Goal: Understand process/instructions

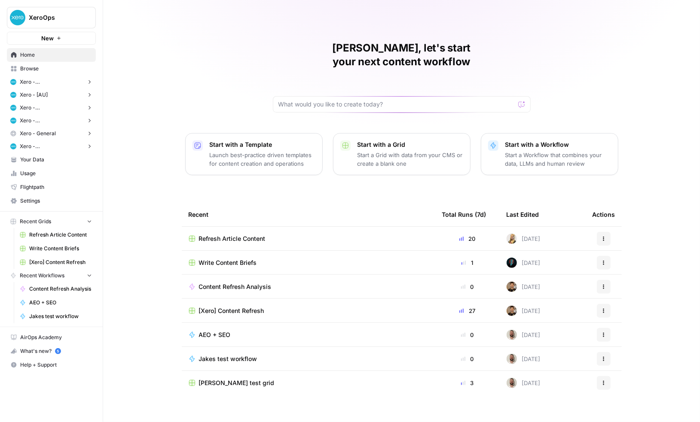
click at [40, 66] on span "Browse" at bounding box center [56, 69] width 72 height 8
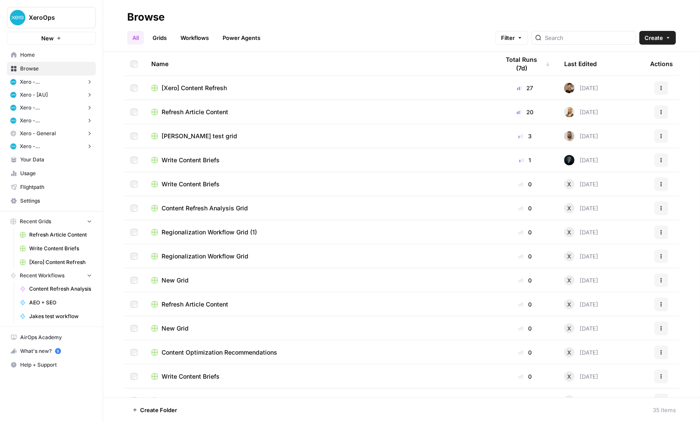
click at [213, 88] on span "[Xero] Content Refresh" at bounding box center [193, 88] width 65 height 9
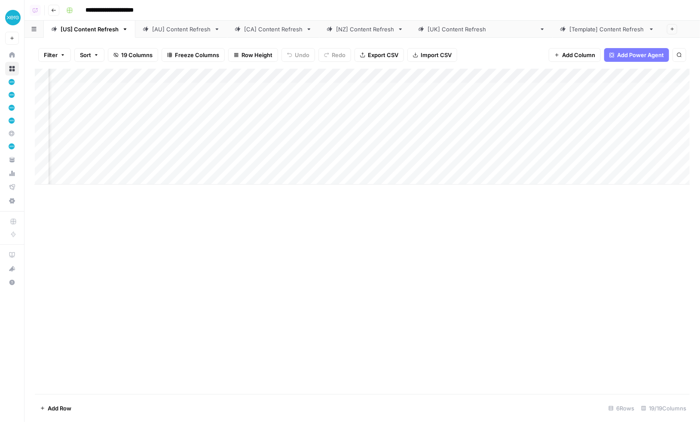
scroll to position [0, 316]
click at [250, 75] on div "Add Column" at bounding box center [362, 127] width 654 height 116
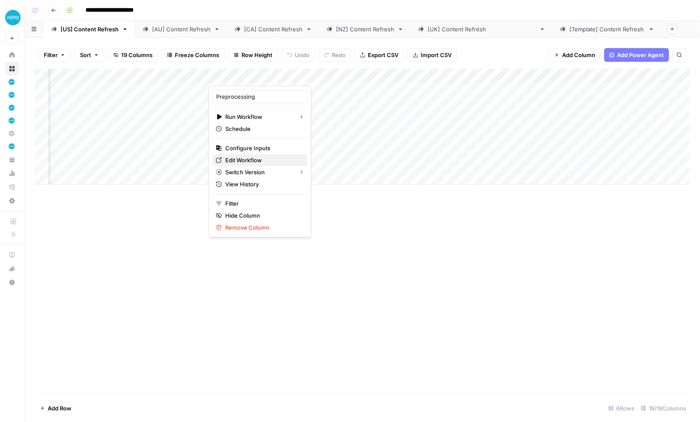
click at [253, 156] on span "Edit Workflow" at bounding box center [262, 160] width 75 height 9
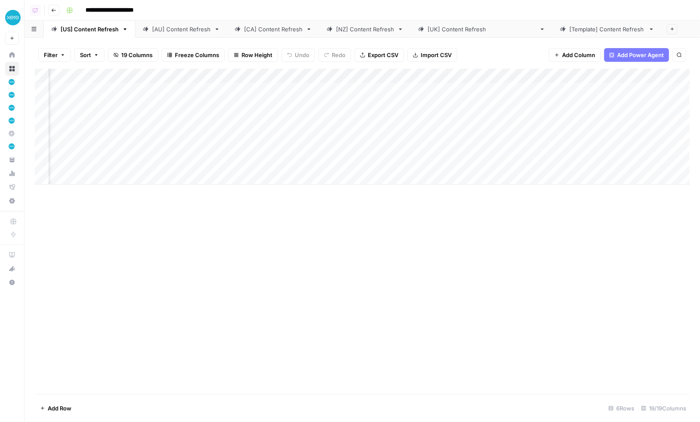
scroll to position [0, 594]
drag, startPoint x: 393, startPoint y: 76, endPoint x: 460, endPoint y: 76, distance: 67.0
click at [460, 76] on div "Add Column" at bounding box center [362, 127] width 654 height 116
drag, startPoint x: 460, startPoint y: 76, endPoint x: 406, endPoint y: 73, distance: 54.2
click at [406, 73] on div "Add Column" at bounding box center [362, 127] width 654 height 116
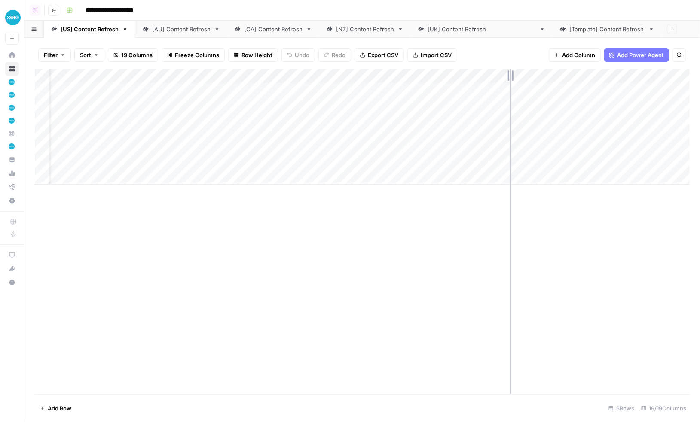
drag, startPoint x: 483, startPoint y: 75, endPoint x: 533, endPoint y: 76, distance: 49.4
click at [531, 76] on div "Add Column" at bounding box center [362, 127] width 654 height 116
drag, startPoint x: 533, startPoint y: 76, endPoint x: 495, endPoint y: 75, distance: 37.8
click at [495, 75] on div "Add Column" at bounding box center [362, 127] width 654 height 116
click at [465, 89] on div "Add Column" at bounding box center [362, 127] width 654 height 116
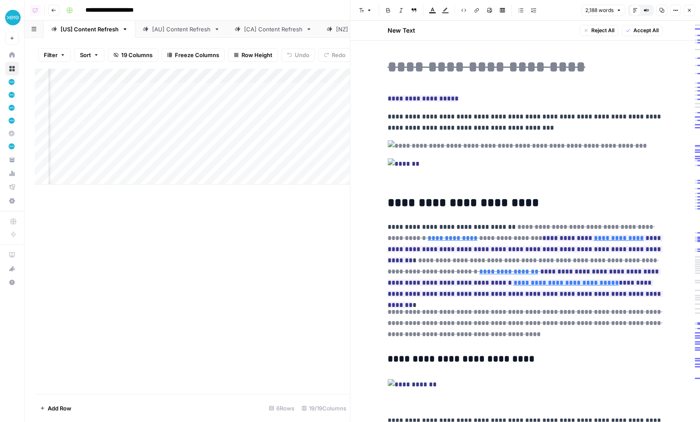
click at [690, 11] on icon "button" at bounding box center [688, 10] width 5 height 5
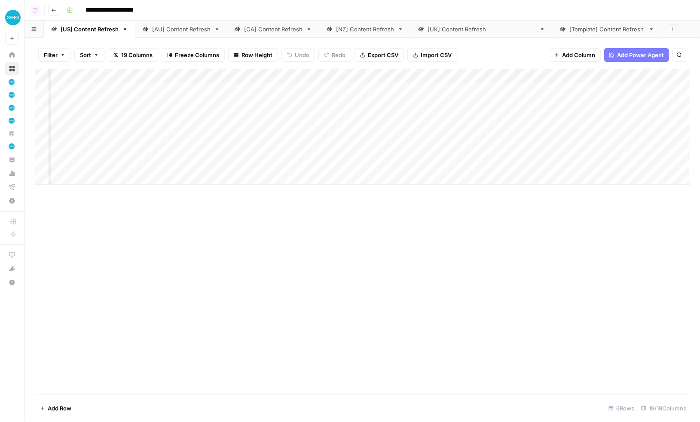
click at [288, 74] on div "Add Column" at bounding box center [362, 127] width 654 height 116
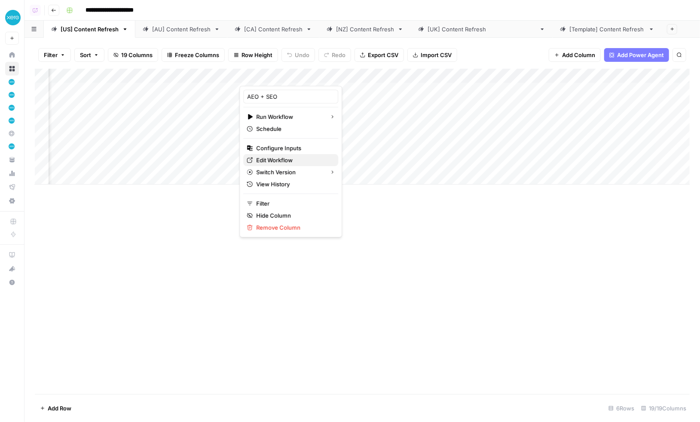
click at [284, 157] on span "Edit Workflow" at bounding box center [293, 160] width 75 height 9
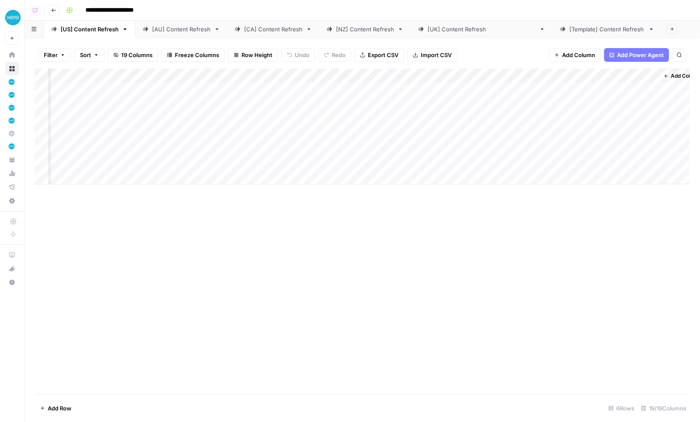
scroll to position [0, 912]
click at [312, 88] on div "Add Column" at bounding box center [362, 127] width 654 height 116
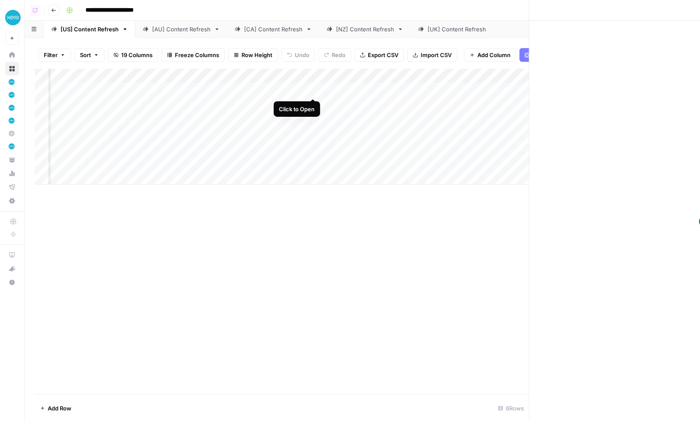
scroll to position [0, 909]
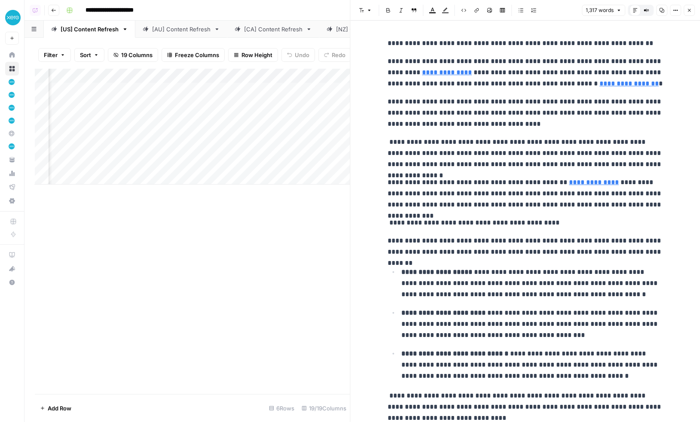
click at [691, 9] on icon "button" at bounding box center [688, 10] width 5 height 5
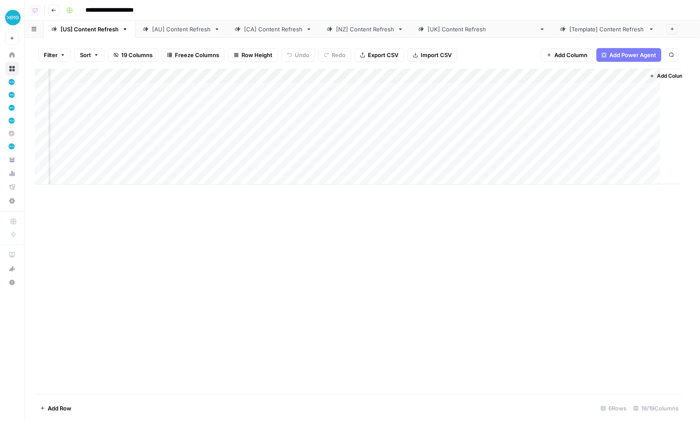
scroll to position [0, 901]
click at [478, 90] on div "Add Column" at bounding box center [362, 127] width 654 height 116
click at [621, 93] on div "Add Column" at bounding box center [362, 127] width 654 height 116
click at [640, 89] on div "Add Column" at bounding box center [362, 127] width 654 height 116
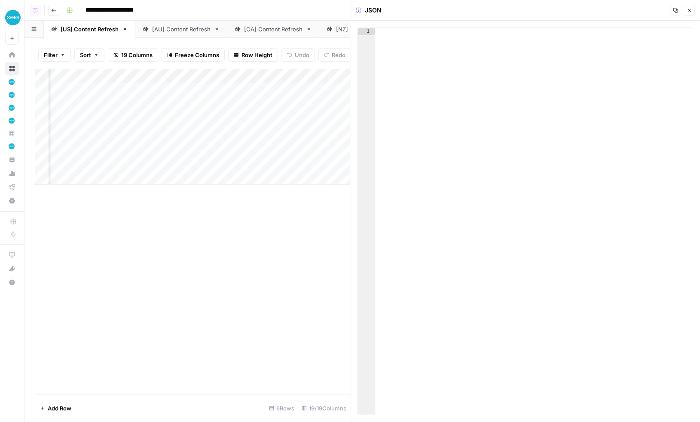
click at [686, 9] on icon "button" at bounding box center [688, 10] width 5 height 5
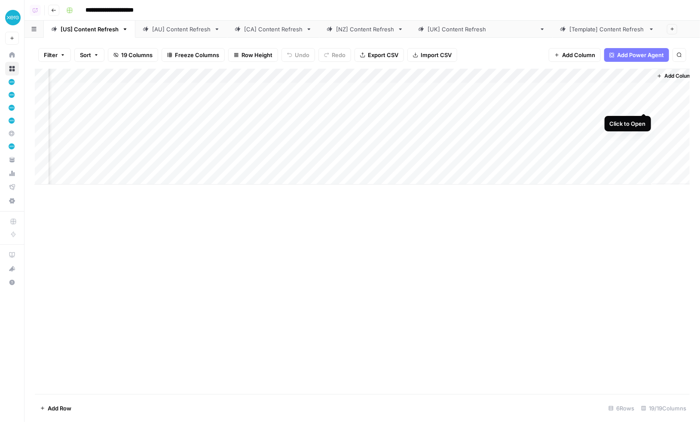
click at [645, 104] on div "Add Column" at bounding box center [362, 127] width 654 height 116
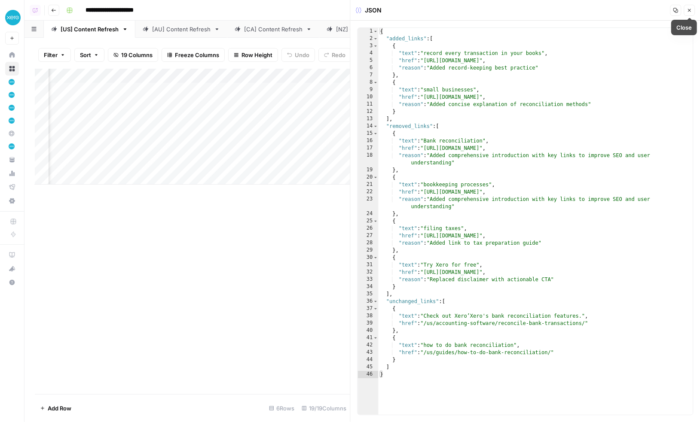
click at [686, 10] on icon "button" at bounding box center [688, 10] width 5 height 5
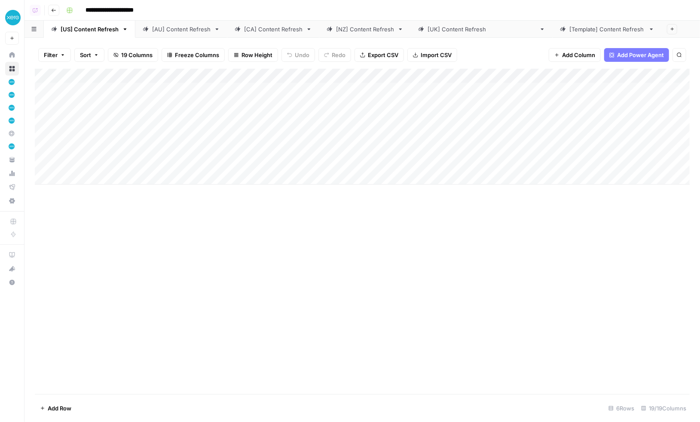
click at [171, 33] on link "[AU] Content Refresh" at bounding box center [181, 29] width 92 height 17
type input "**********"
click at [267, 29] on div "[CA] Content Refresh" at bounding box center [273, 29] width 58 height 9
click at [358, 32] on div "[NZ] Content Refresh" at bounding box center [365, 29] width 58 height 9
click at [95, 27] on div "[US] Content Refresh" at bounding box center [90, 29] width 58 height 9
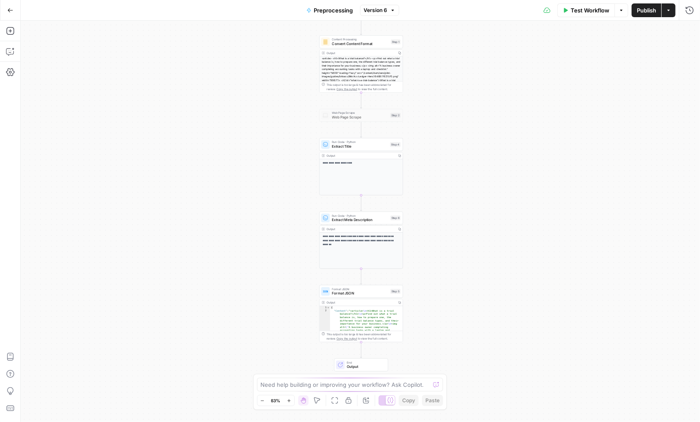
drag, startPoint x: 282, startPoint y: 110, endPoint x: 283, endPoint y: 77, distance: 32.6
click at [283, 77] on div "**********" at bounding box center [360, 222] width 679 height 402
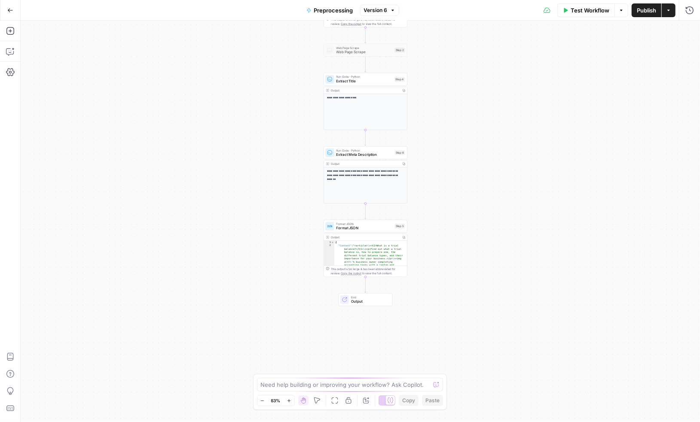
drag, startPoint x: 286, startPoint y: 178, endPoint x: 287, endPoint y: 134, distance: 44.7
click at [287, 134] on div "**********" at bounding box center [360, 222] width 679 height 402
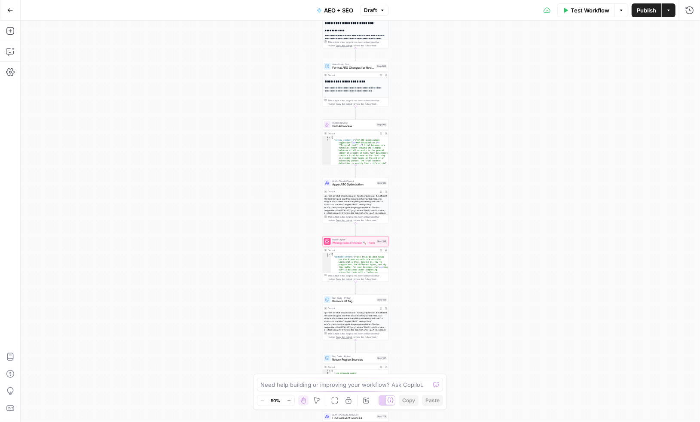
drag, startPoint x: 222, startPoint y: 159, endPoint x: 225, endPoint y: 30, distance: 128.9
click at [225, 30] on div "true false true false true false Workflow Set Inputs Inputs Run Code · Python F…" at bounding box center [360, 222] width 679 height 402
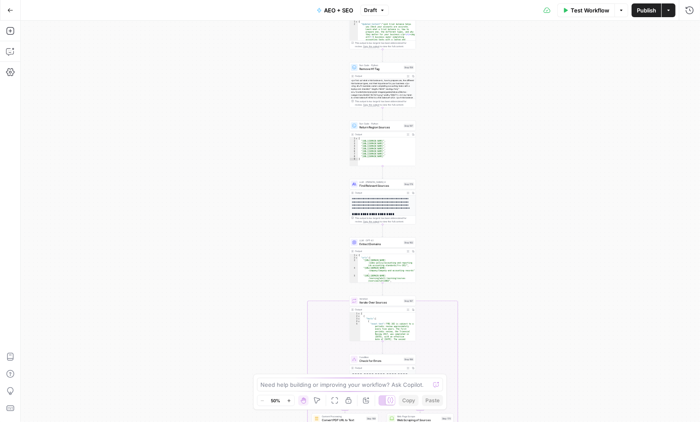
drag, startPoint x: 239, startPoint y: 248, endPoint x: 263, endPoint y: 42, distance: 207.1
click at [263, 42] on div "true false true false true false Workflow Set Inputs Inputs Run Code · Python F…" at bounding box center [360, 222] width 679 height 402
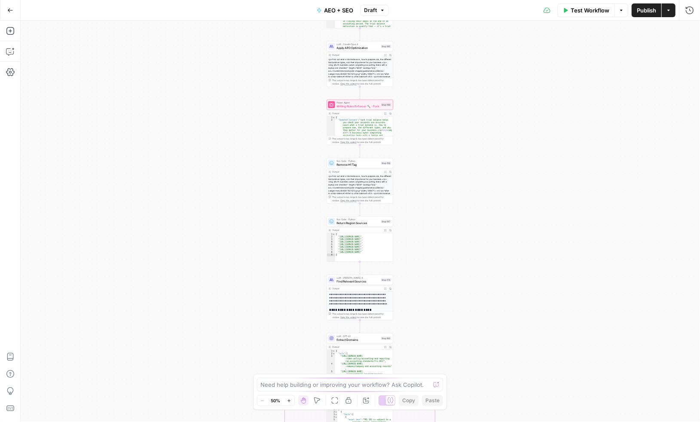
drag, startPoint x: 271, startPoint y: 229, endPoint x: 249, endPoint y: 335, distance: 108.9
click at [249, 335] on div "true false true false true false Workflow Set Inputs Inputs Run Code · Python F…" at bounding box center [360, 222] width 679 height 402
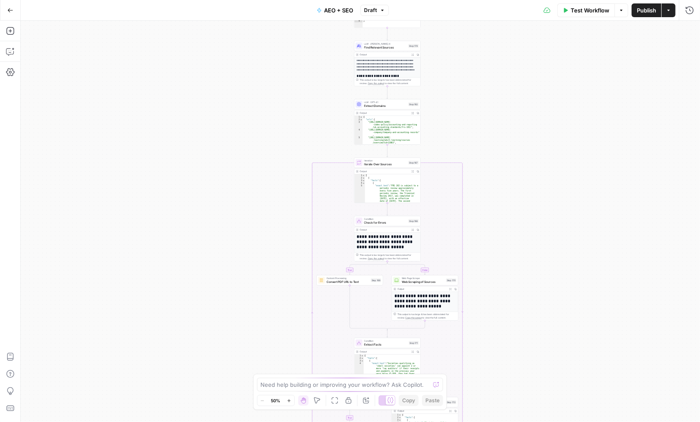
drag, startPoint x: 256, startPoint y: 312, endPoint x: 285, endPoint y: 67, distance: 247.0
click at [285, 67] on div "true false true false true false Workflow Set Inputs Inputs Run Code · Python F…" at bounding box center [360, 222] width 679 height 402
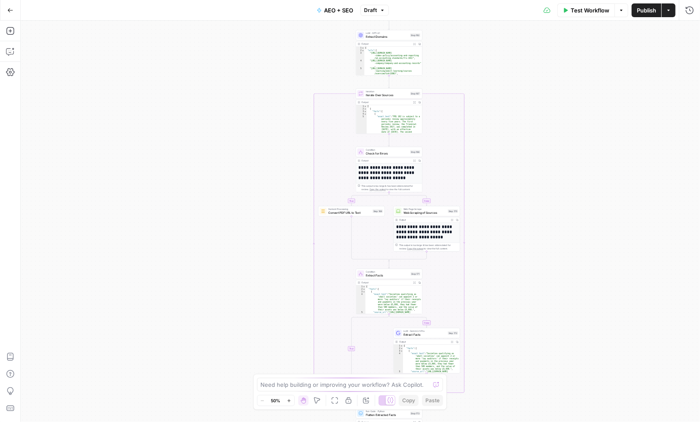
drag, startPoint x: 277, startPoint y: 265, endPoint x: 294, endPoint y: -15, distance: 280.5
click at [294, 0] on html "XeroOps New Home Browse Xero - [CA] Insights Opportunities Xero - [AU] Insights…" at bounding box center [350, 211] width 700 height 422
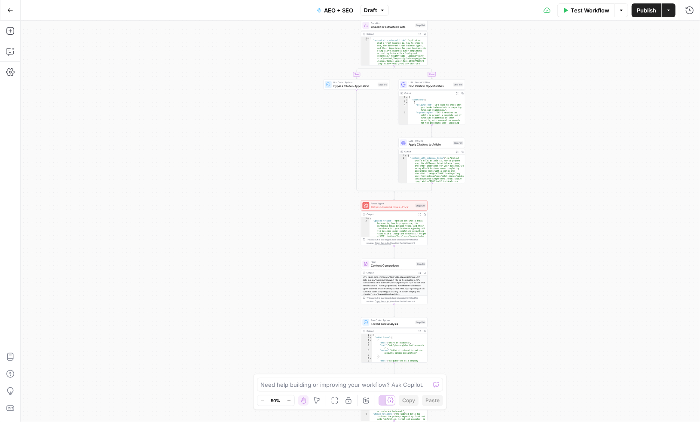
drag, startPoint x: 292, startPoint y: 266, endPoint x: 280, endPoint y: 32, distance: 233.9
click at [280, 32] on div "true false true false true false Workflow Set Inputs Inputs Run Code · Python F…" at bounding box center [360, 222] width 679 height 402
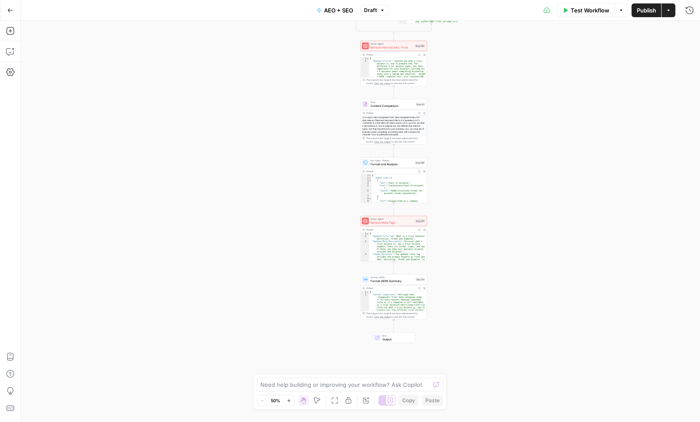
drag, startPoint x: 284, startPoint y: 240, endPoint x: 284, endPoint y: 83, distance: 156.8
click at [284, 83] on div "true false true false true false Workflow Set Inputs Inputs Run Code · Python F…" at bounding box center [360, 222] width 679 height 402
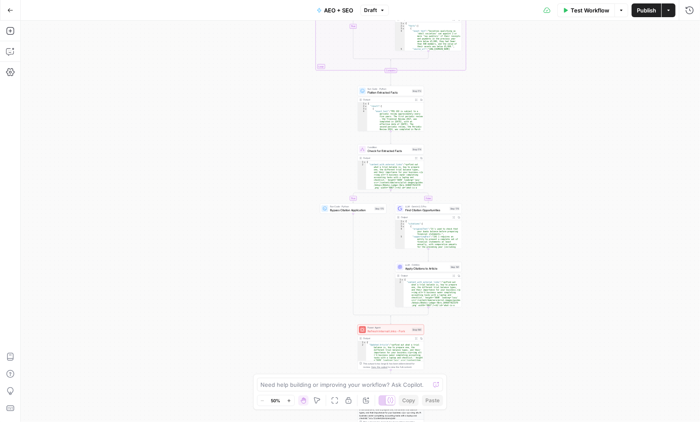
drag, startPoint x: 290, startPoint y: 75, endPoint x: 287, endPoint y: 359, distance: 283.9
click at [287, 359] on div "true false true false true false Workflow Set Inputs Inputs Run Code · Python F…" at bounding box center [360, 222] width 679 height 402
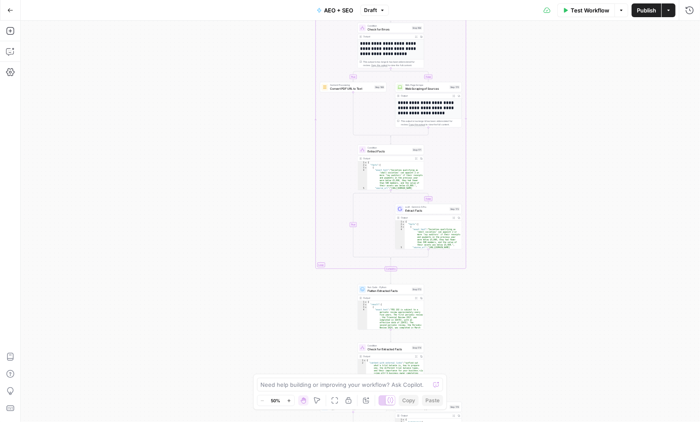
drag, startPoint x: 273, startPoint y: 147, endPoint x: 273, endPoint y: 357, distance: 210.0
click at [273, 357] on div "true false true false true false Workflow Set Inputs Inputs Run Code · Python F…" at bounding box center [360, 222] width 679 height 402
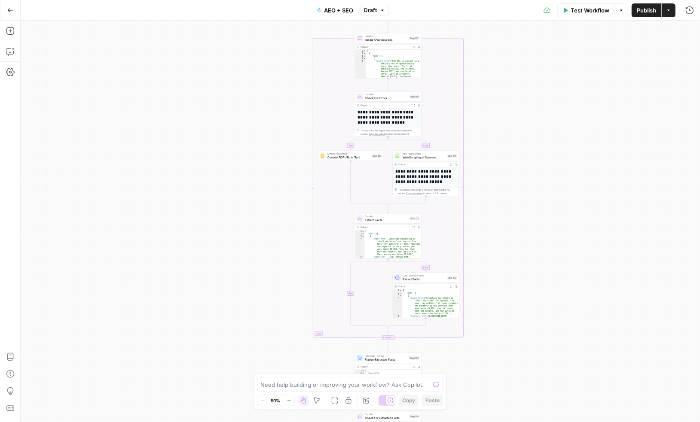
drag, startPoint x: 253, startPoint y: 99, endPoint x: 250, endPoint y: 305, distance: 206.6
click at [250, 305] on div "true false true false true false Workflow Set Inputs Inputs Run Code · Python F…" at bounding box center [360, 222] width 679 height 402
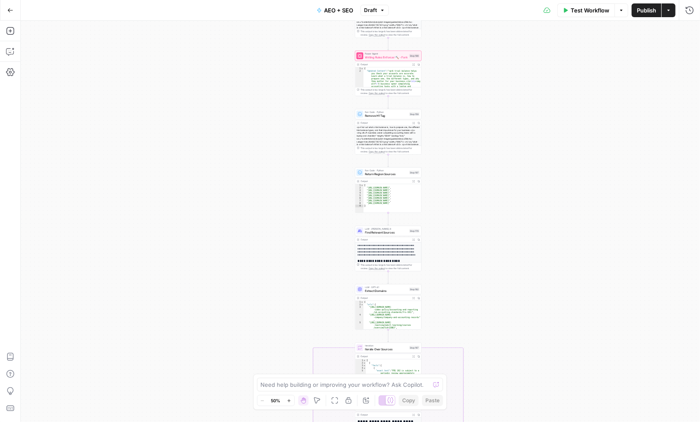
drag, startPoint x: 244, startPoint y: 81, endPoint x: 248, endPoint y: 287, distance: 206.6
click at [248, 287] on div "true false true false true false Workflow Set Inputs Inputs Run Code · Python F…" at bounding box center [360, 222] width 679 height 402
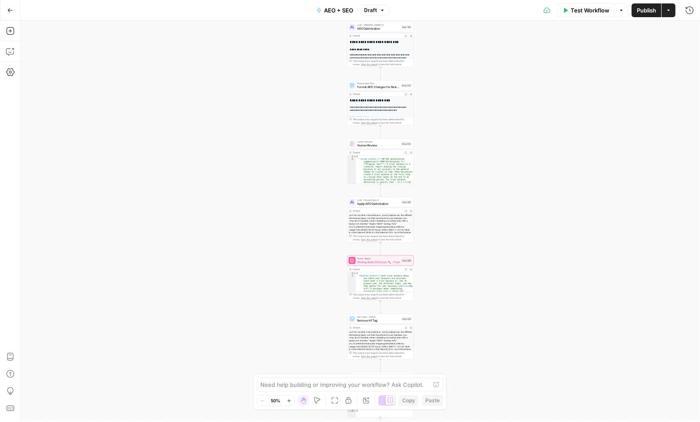
drag, startPoint x: 267, startPoint y: 116, endPoint x: 256, endPoint y: 292, distance: 176.0
click at [256, 292] on div "true false true false true false Workflow Set Inputs Inputs Run Code · Python F…" at bounding box center [360, 222] width 679 height 402
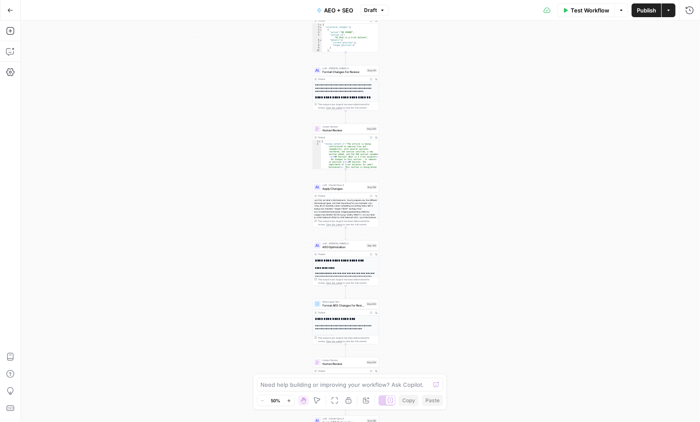
drag, startPoint x: 265, startPoint y: 103, endPoint x: 231, endPoint y: 304, distance: 204.0
click at [231, 304] on div "true false true false true false Workflow Set Inputs Inputs Run Code · Python F…" at bounding box center [360, 222] width 679 height 402
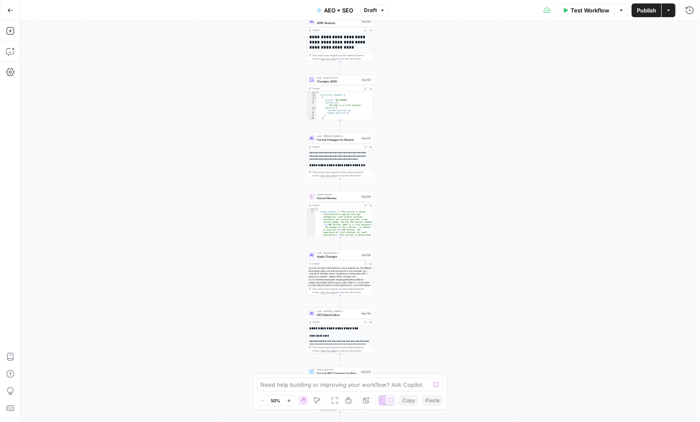
drag, startPoint x: 239, startPoint y: 122, endPoint x: 229, endPoint y: 298, distance: 176.3
click at [229, 298] on div "true false true false true false Workflow Set Inputs Inputs Run Code · Python F…" at bounding box center [360, 222] width 679 height 402
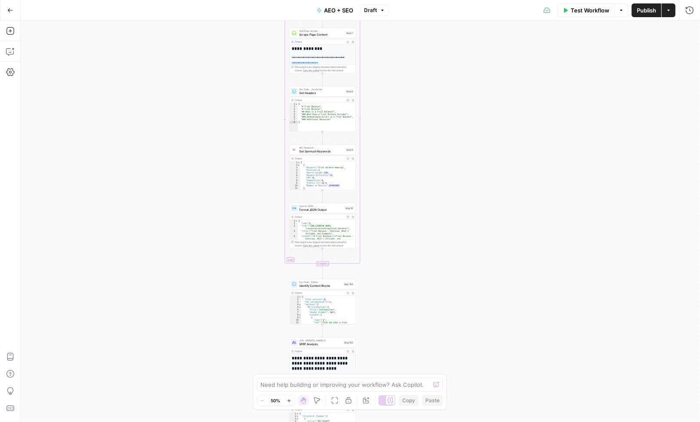
drag, startPoint x: 231, startPoint y: 89, endPoint x: 217, endPoint y: 306, distance: 217.3
click at [217, 306] on div "true false true false true false Workflow Set Inputs Inputs Run Code · Python F…" at bounding box center [360, 222] width 679 height 402
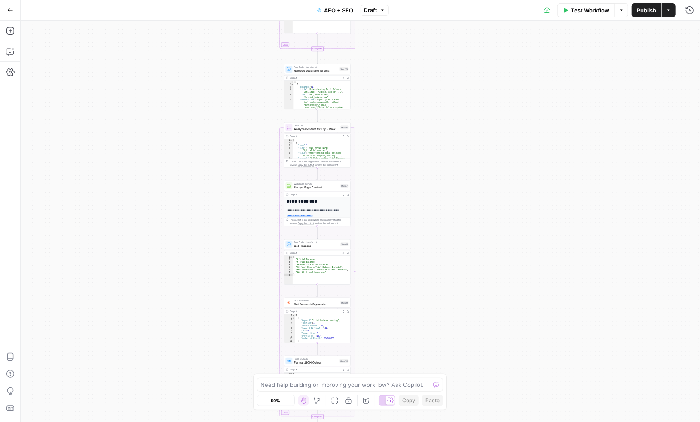
drag, startPoint x: 220, startPoint y: 181, endPoint x: 215, endPoint y: 332, distance: 150.8
click at [215, 332] on div "true false true false true false Workflow Set Inputs Inputs Run Code · Python F…" at bounding box center [360, 222] width 679 height 402
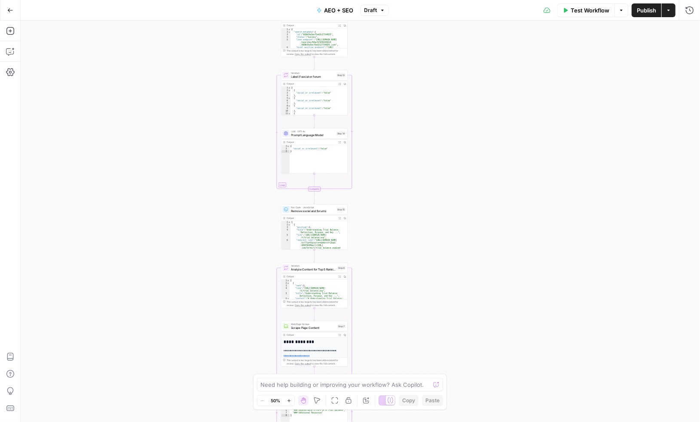
drag, startPoint x: 228, startPoint y: 136, endPoint x: 225, endPoint y: 275, distance: 139.2
click at [225, 275] on div "true false true false true false Workflow Set Inputs Inputs Run Code · Python F…" at bounding box center [360, 222] width 679 height 402
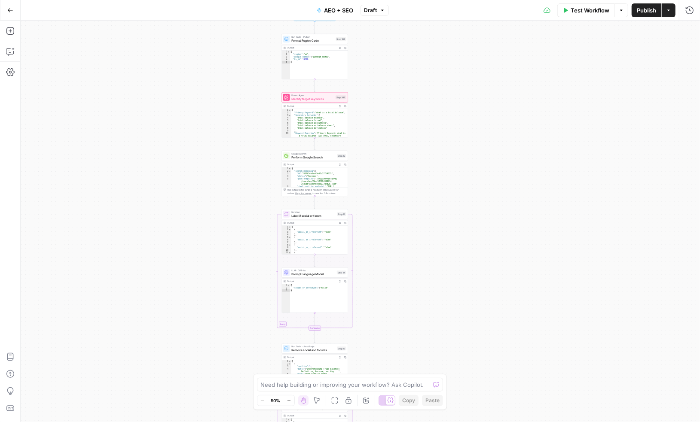
drag, startPoint x: 235, startPoint y: 167, endPoint x: 235, endPoint y: 307, distance: 140.0
click at [235, 307] on div "true false true false true false Workflow Set Inputs Inputs Run Code · Python F…" at bounding box center [360, 222] width 679 height 402
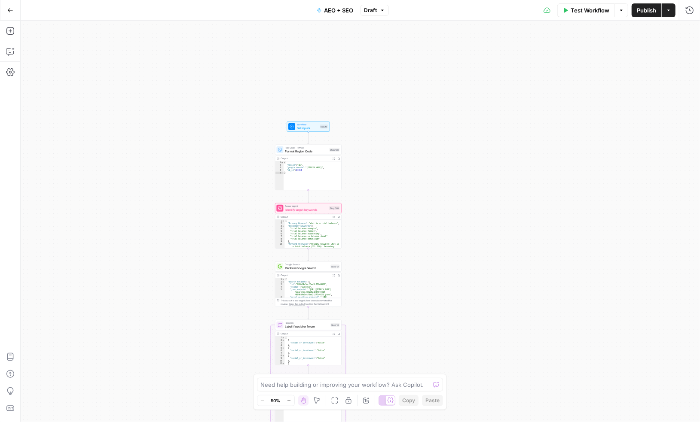
drag, startPoint x: 240, startPoint y: 146, endPoint x: 232, endPoint y: 353, distance: 206.7
click at [232, 353] on div "true false true false true false Workflow Set Inputs Inputs Run Code · Python F…" at bounding box center [360, 222] width 679 height 402
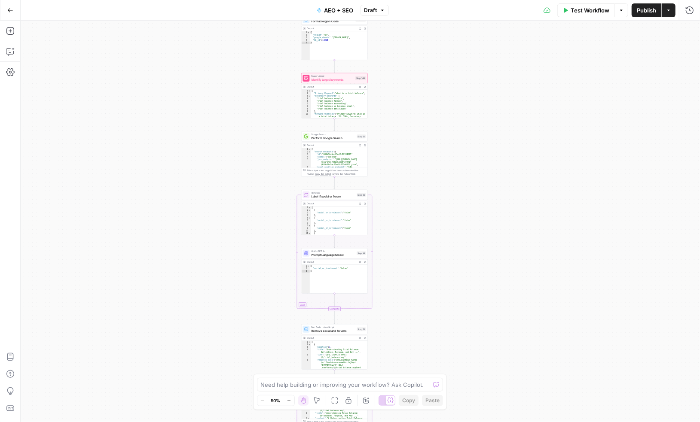
drag, startPoint x: 232, startPoint y: 353, endPoint x: 260, endPoint y: 126, distance: 228.1
click at [260, 126] on div "true false true false true false Workflow Set Inputs Inputs Run Code · Python F…" at bounding box center [360, 222] width 679 height 402
click at [13, 52] on icon "button" at bounding box center [10, 51] width 9 height 9
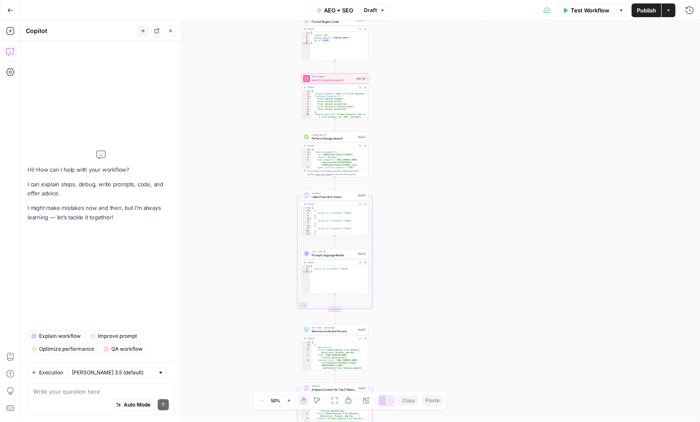
click at [61, 335] on span "Explain workflow" at bounding box center [60, 336] width 42 height 8
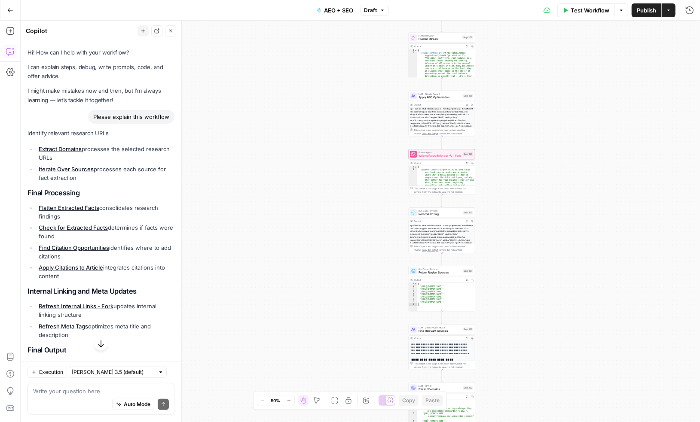
drag, startPoint x: 384, startPoint y: 113, endPoint x: 374, endPoint y: 280, distance: 166.9
click at [374, 280] on div "true false false true false true Workflow Set Inputs Inputs Run Code · Python F…" at bounding box center [360, 222] width 679 height 402
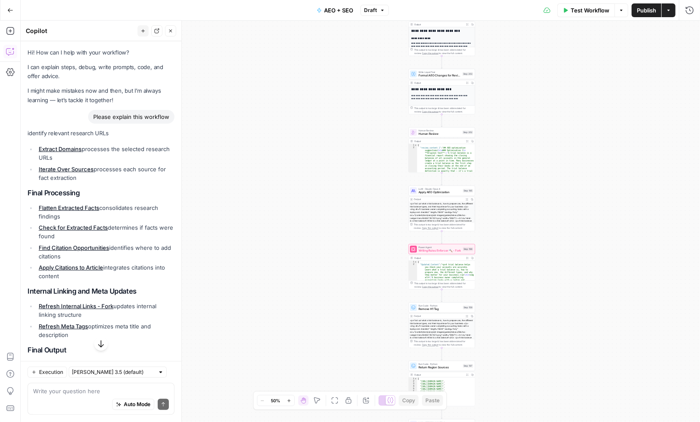
drag, startPoint x: 371, startPoint y: 131, endPoint x: 371, endPoint y: 232, distance: 101.8
click at [371, 232] on div "true false false true false true Workflow Set Inputs Inputs Run Code · Python F…" at bounding box center [360, 222] width 679 height 402
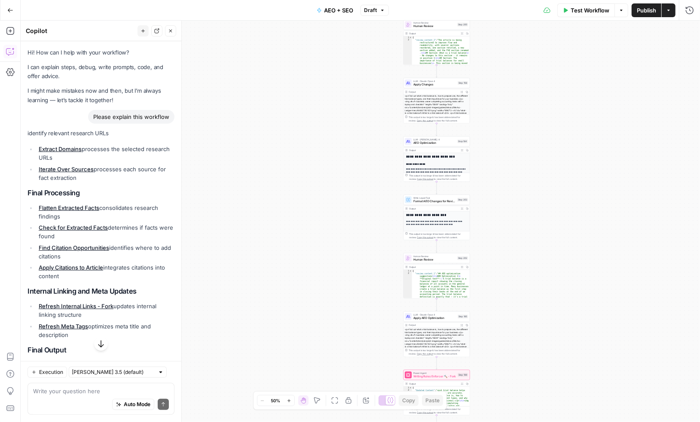
drag, startPoint x: 375, startPoint y: 111, endPoint x: 370, endPoint y: 231, distance: 120.4
click at [370, 231] on div "true false false true false true Workflow Set Inputs Inputs Run Code · Python F…" at bounding box center [360, 222] width 679 height 402
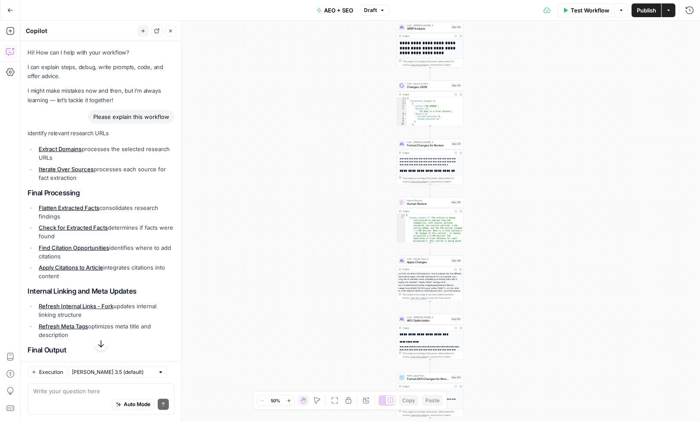
drag, startPoint x: 368, startPoint y: 125, endPoint x: 362, endPoint y: 301, distance: 176.6
click at [362, 301] on div "true false false true false true Workflow Set Inputs Inputs Run Code · Python F…" at bounding box center [360, 222] width 679 height 402
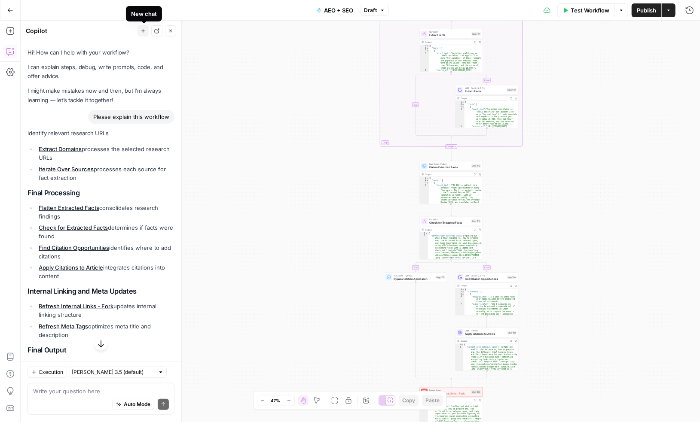
click at [144, 33] on icon "button" at bounding box center [142, 30] width 5 height 5
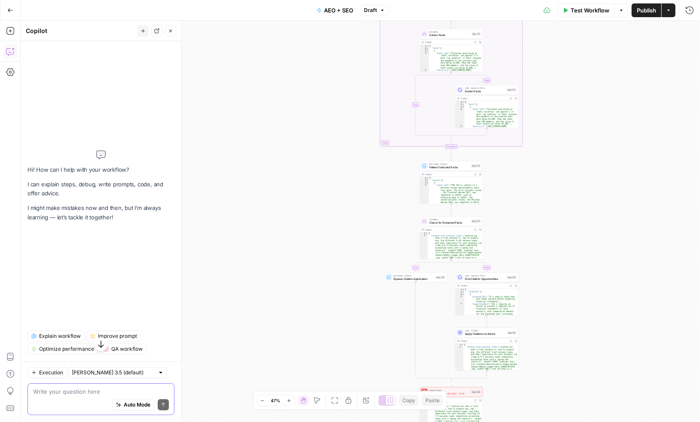
click at [65, 392] on textarea at bounding box center [101, 391] width 136 height 9
click at [55, 335] on span "Explain workflow" at bounding box center [60, 336] width 42 height 8
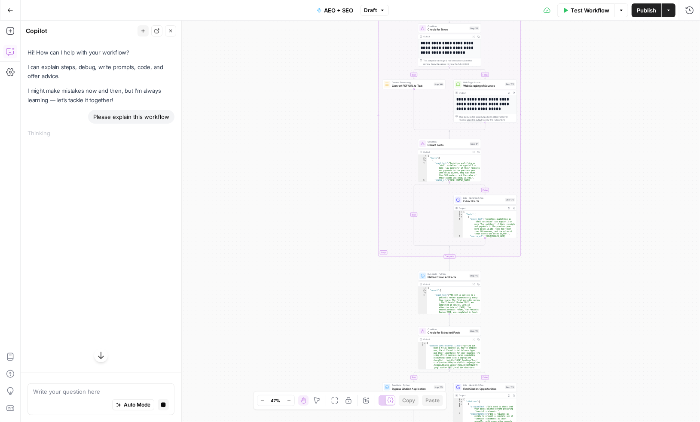
drag, startPoint x: 307, startPoint y: 95, endPoint x: 306, endPoint y: 207, distance: 111.7
click at [306, 207] on div "true false false true false true Workflow Set Inputs Inputs Run Code · Python F…" at bounding box center [360, 222] width 679 height 402
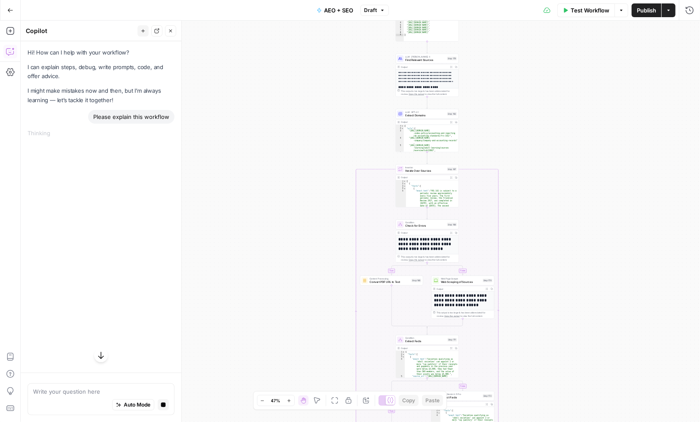
drag, startPoint x: 315, startPoint y: 112, endPoint x: 292, endPoint y: 307, distance: 195.8
click at [292, 307] on div "true false false true false true Workflow Set Inputs Inputs Run Code · Python F…" at bounding box center [360, 222] width 679 height 402
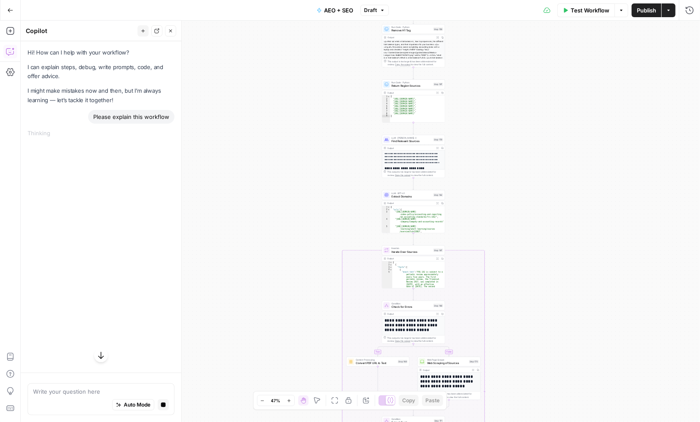
drag, startPoint x: 314, startPoint y: 111, endPoint x: 293, endPoint y: 322, distance: 211.5
click at [293, 322] on div "true false false true false true Workflow Set Inputs Inputs Run Code · Python F…" at bounding box center [360, 222] width 679 height 402
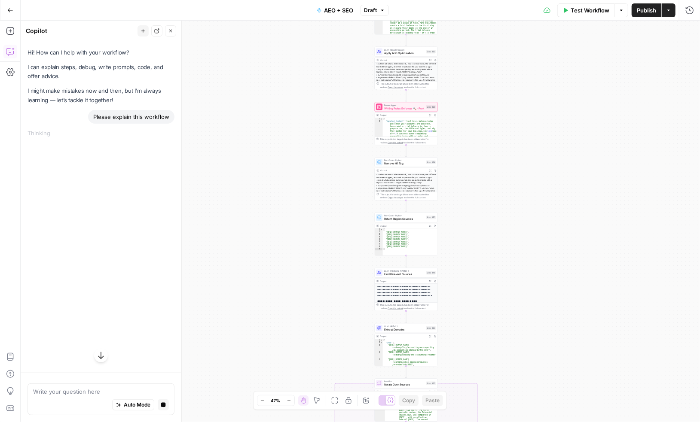
drag, startPoint x: 311, startPoint y: 104, endPoint x: 300, endPoint y: 344, distance: 240.3
click at [300, 344] on div "true false false true false true Workflow Set Inputs Inputs Run Code · Python F…" at bounding box center [360, 222] width 679 height 402
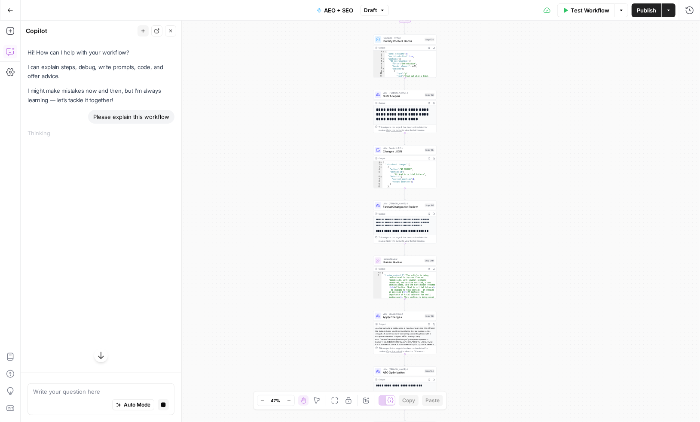
drag, startPoint x: 313, startPoint y: 55, endPoint x: 323, endPoint y: 305, distance: 250.1
click at [323, 305] on div "true false false true false true Workflow Set Inputs Inputs Run Code · Python F…" at bounding box center [360, 222] width 679 height 402
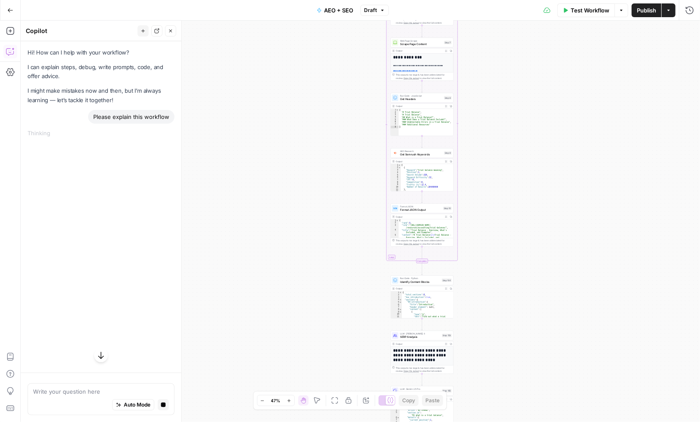
drag, startPoint x: 326, startPoint y: 52, endPoint x: 342, endPoint y: 292, distance: 241.1
click at [342, 292] on div "true false false true false true Workflow Set Inputs Inputs Run Code · Python F…" at bounding box center [360, 222] width 679 height 402
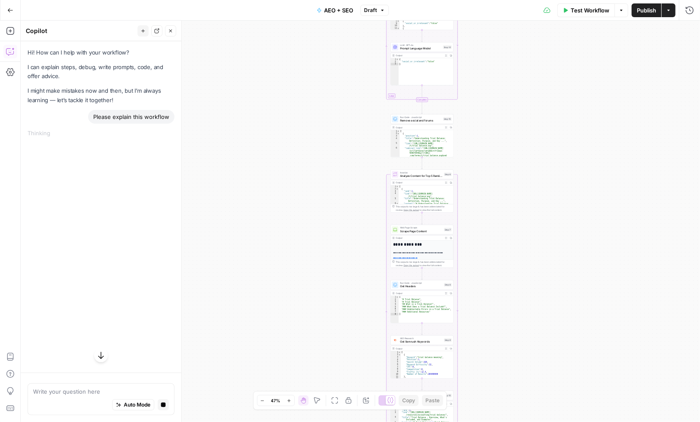
drag, startPoint x: 350, startPoint y: 123, endPoint x: 356, endPoint y: 342, distance: 218.7
click at [356, 342] on div "true false false true false true Workflow Set Inputs Inputs Run Code · Python F…" at bounding box center [360, 222] width 679 height 402
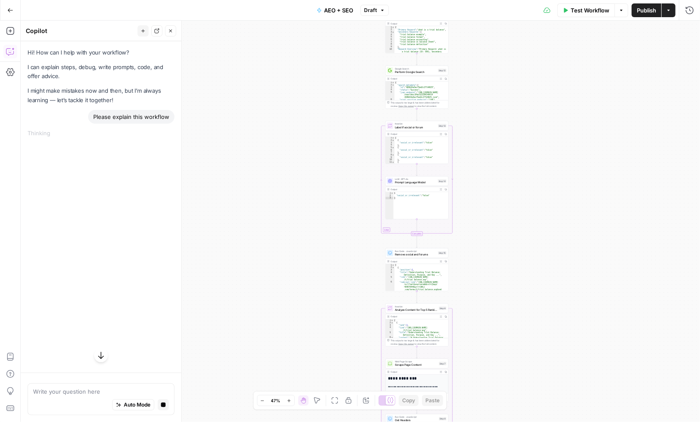
drag, startPoint x: 345, startPoint y: 140, endPoint x: 330, endPoint y: 357, distance: 217.8
click at [330, 357] on div "true false false true false true Workflow Set Inputs Inputs Run Code · Python F…" at bounding box center [360, 222] width 679 height 402
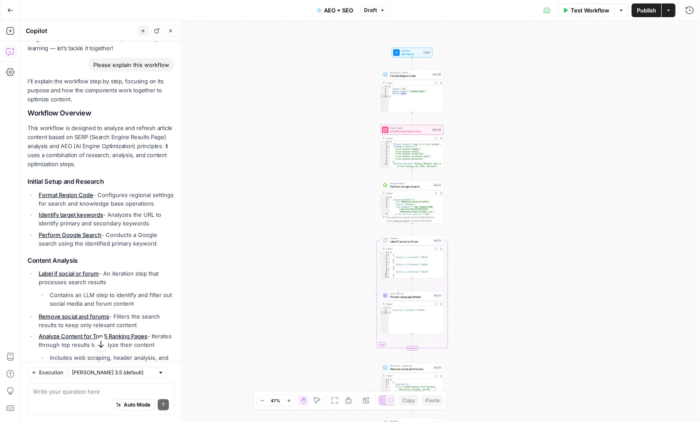
scroll to position [52, 0]
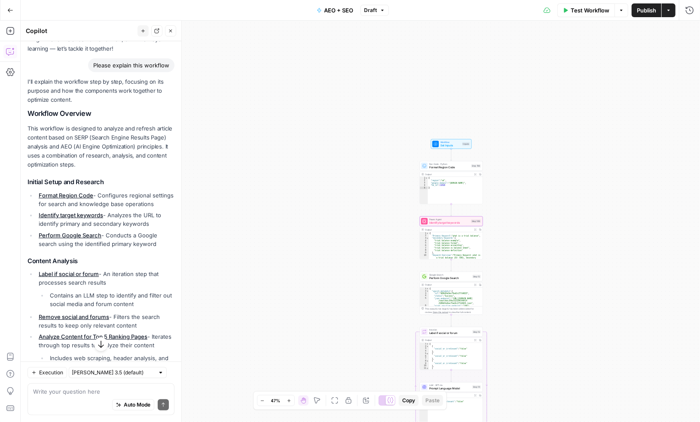
click at [88, 215] on link "Identify target keywords" at bounding box center [71, 215] width 64 height 7
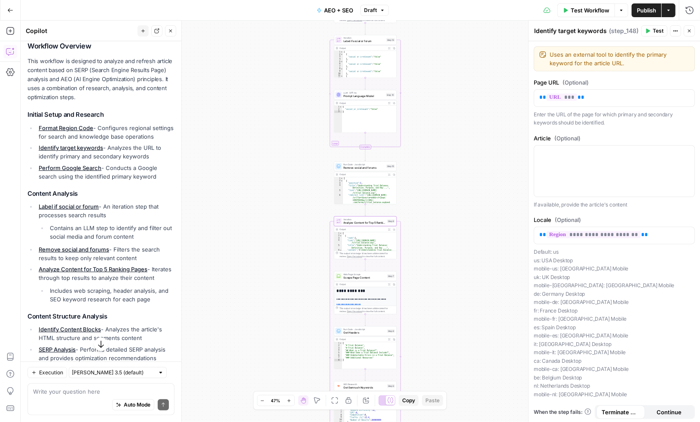
scroll to position [129, 0]
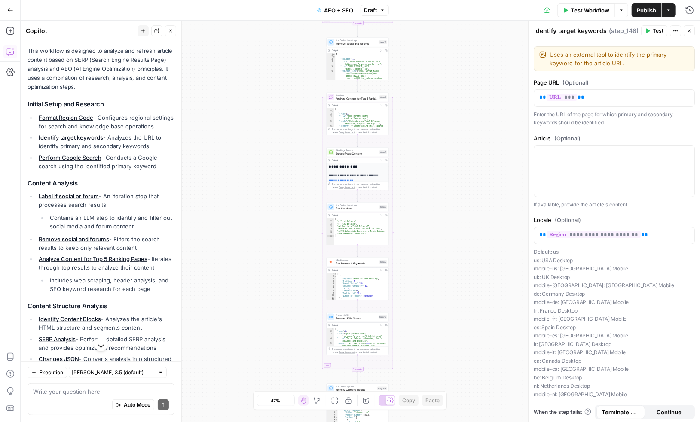
drag, startPoint x: 310, startPoint y: 310, endPoint x: 301, endPoint y: 182, distance: 128.7
click at [301, 182] on div "true false false true false true Workflow Set Inputs Inputs Run Code · Python F…" at bounding box center [360, 222] width 679 height 402
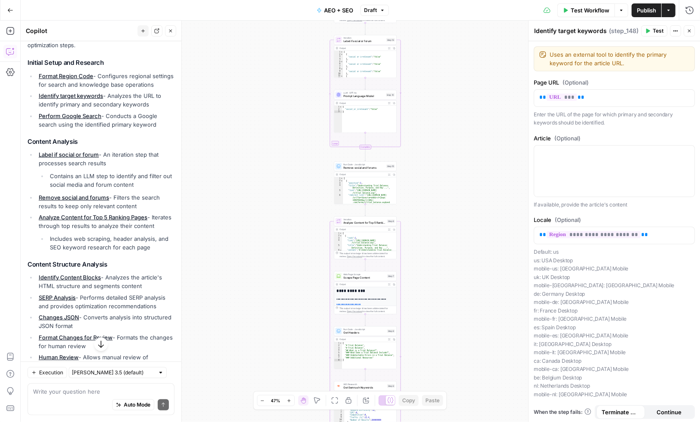
scroll to position [174, 0]
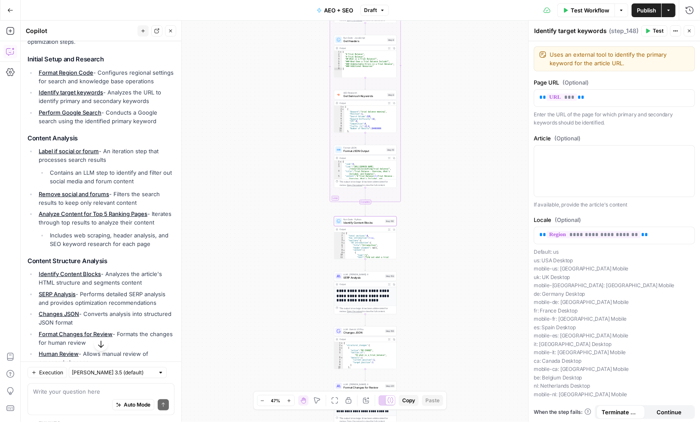
click at [85, 274] on link "Identify Content Blocks" at bounding box center [70, 274] width 62 height 7
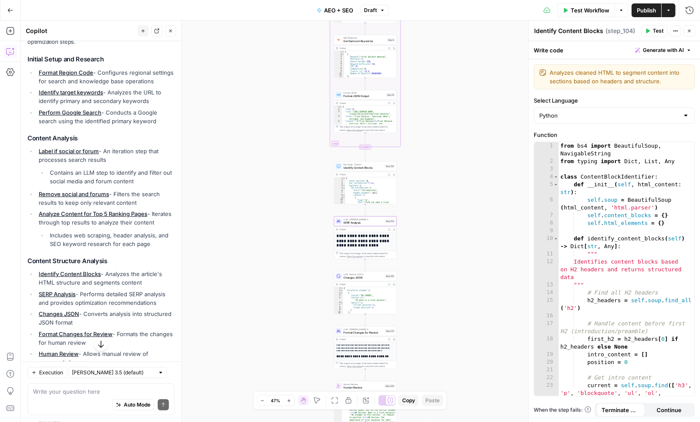
click at [69, 294] on link "SERP Analysis" at bounding box center [57, 294] width 37 height 7
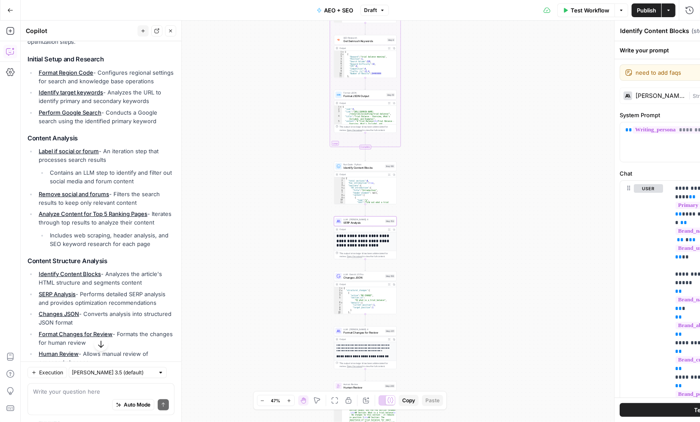
type textarea "SERP Analysis"
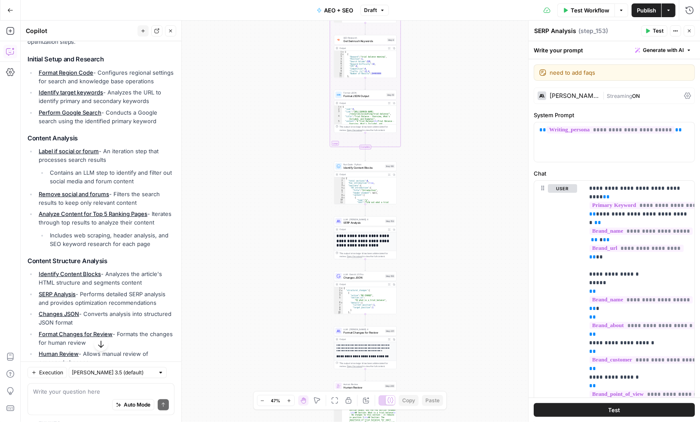
click at [85, 294] on li "SERP Analysis - Performs detailed SERP analysis and provides optimization recom…" at bounding box center [106, 298] width 138 height 17
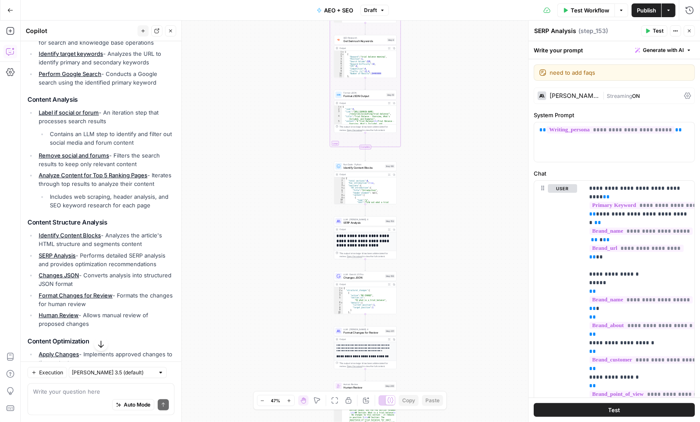
scroll to position [217, 0]
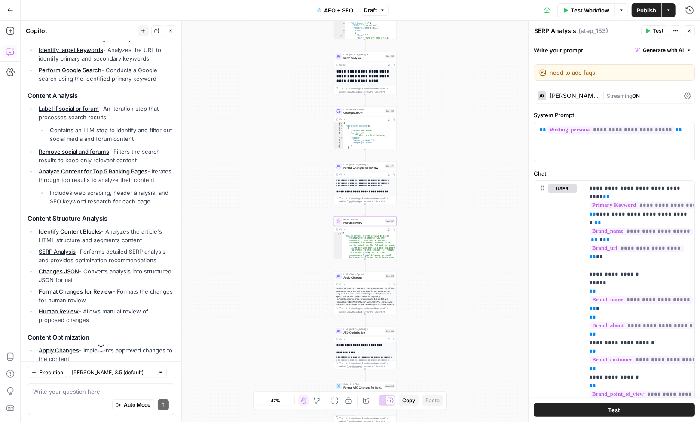
click at [64, 311] on link "Human Review" at bounding box center [59, 311] width 40 height 7
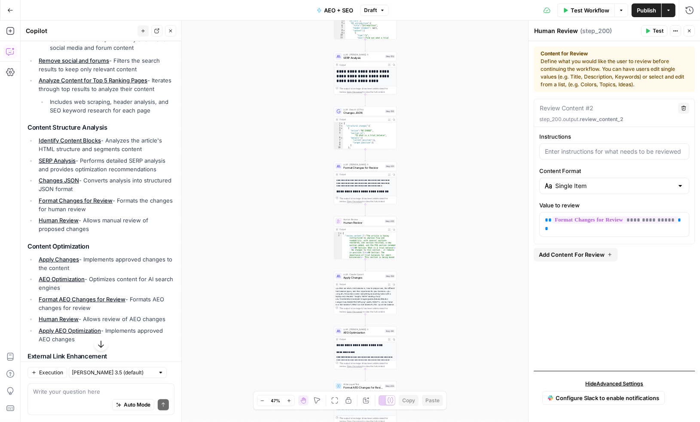
scroll to position [327, 0]
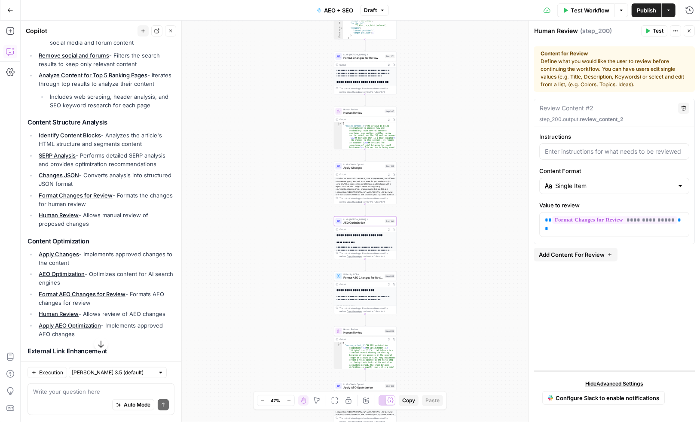
click at [72, 273] on link "AEO Optimization" at bounding box center [62, 274] width 46 height 7
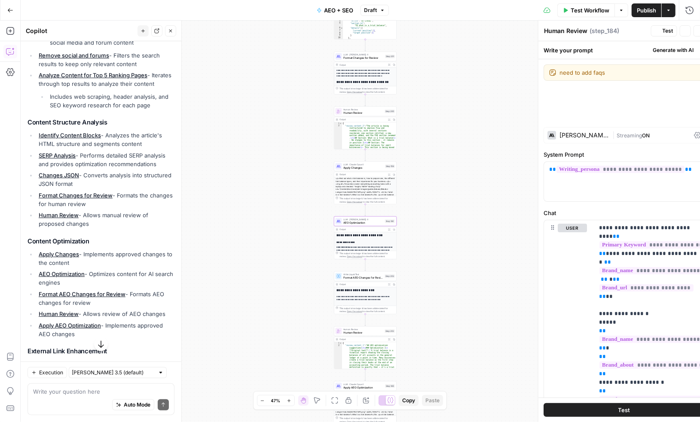
type textarea "AEO Optimization"
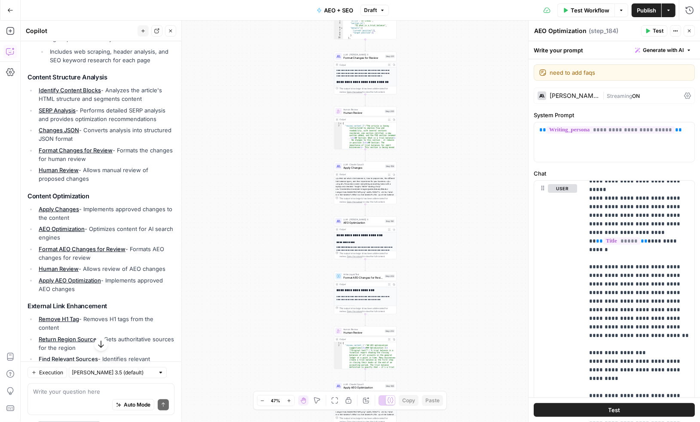
scroll to position [373, 0]
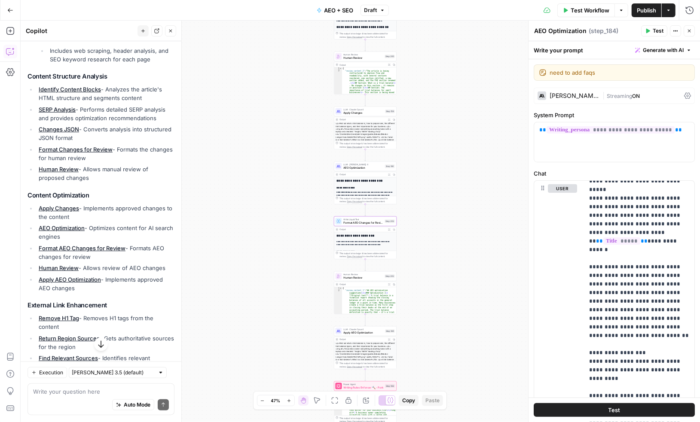
click at [100, 249] on link "Format AEO Changes for Review" at bounding box center [82, 248] width 87 height 7
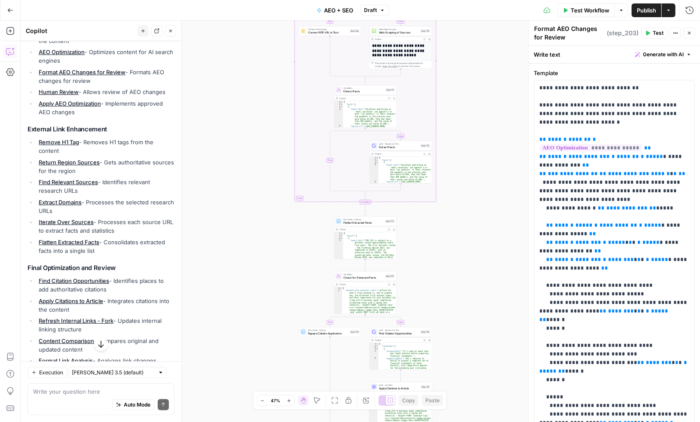
scroll to position [552, 0]
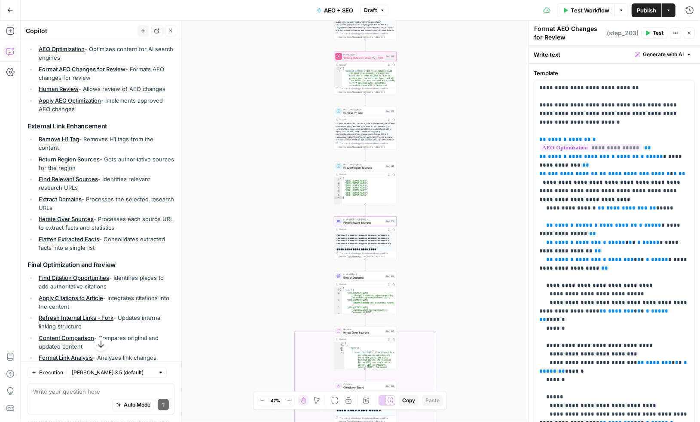
click at [79, 179] on link "Find Relevant Sources" at bounding box center [68, 179] width 59 height 7
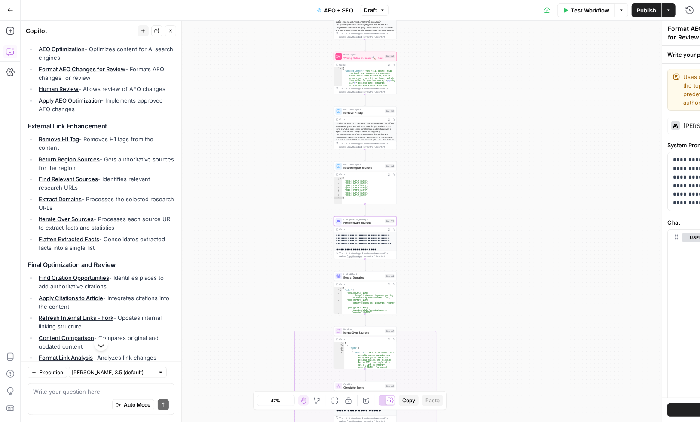
type textarea "Find Relevant Sources"
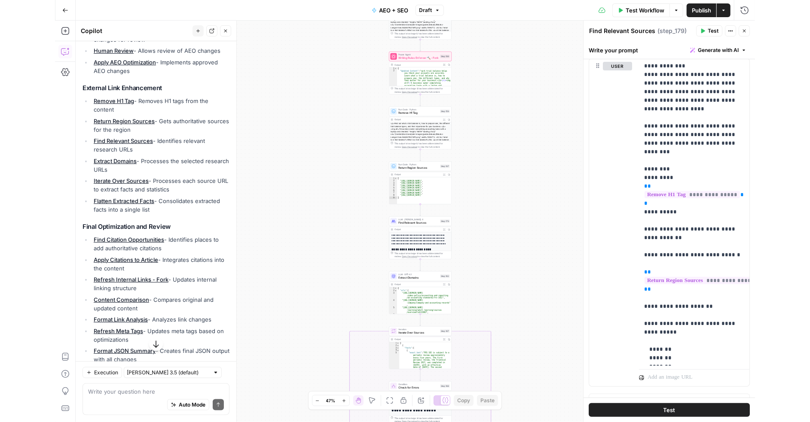
scroll to position [624, 0]
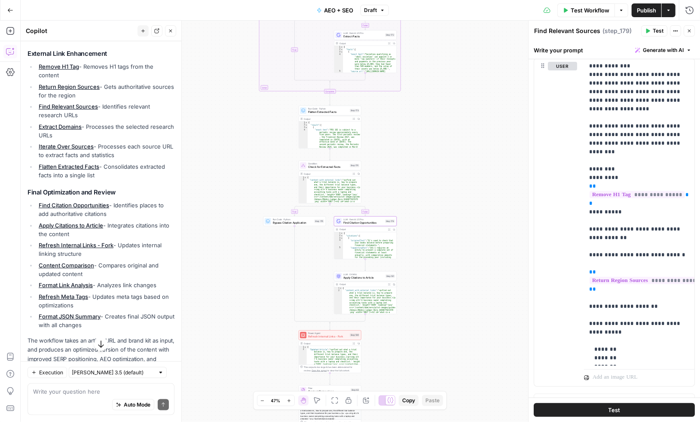
click at [96, 205] on link "Find Citation Opportunities" at bounding box center [74, 205] width 70 height 7
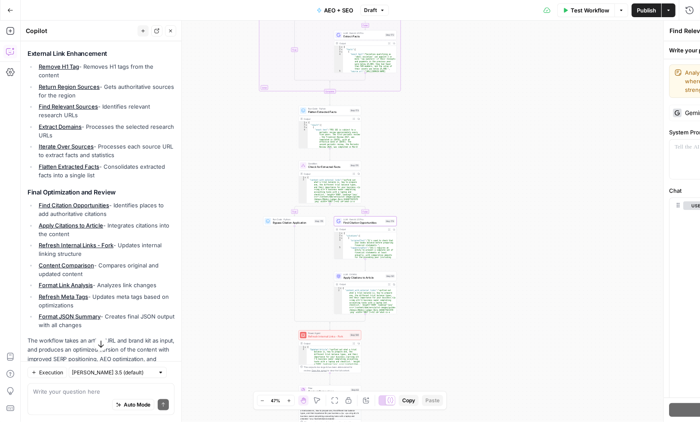
type textarea "Find Citation Opportunities"
